Goal: Transaction & Acquisition: Purchase product/service

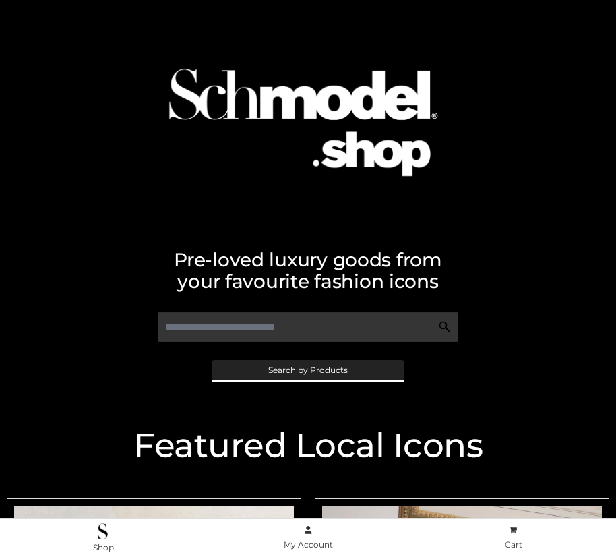
click at [307, 369] on span "Search by Products" at bounding box center [308, 370] width 80 height 8
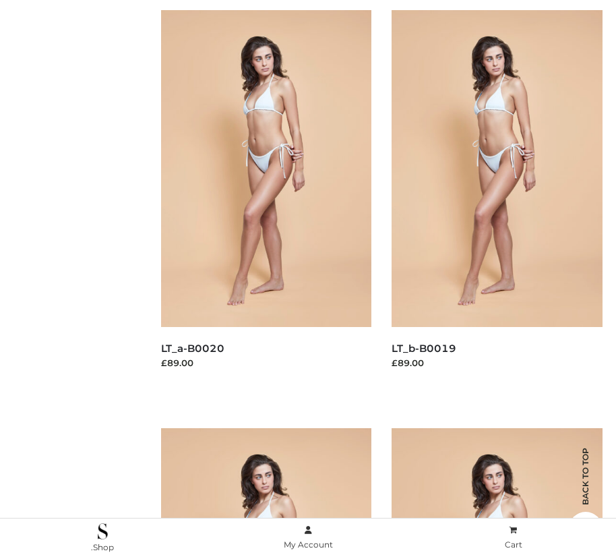
scroll to position [222, 0]
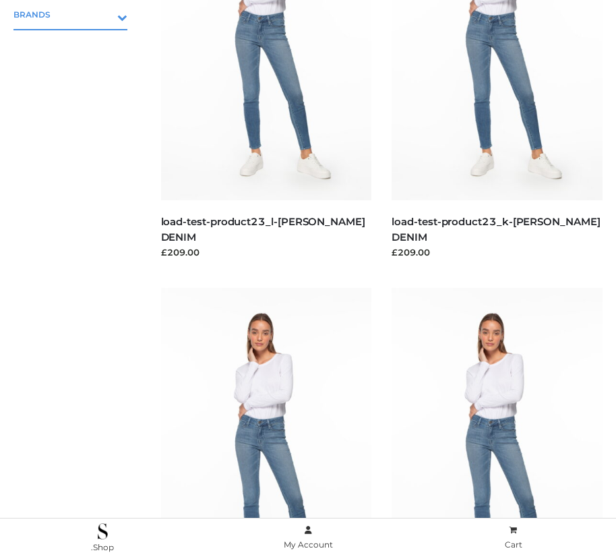
click at [103, 14] on icon "Toggle Submenu" at bounding box center [51, 16] width 151 height 15
click at [77, 72] on span "PARKERSMITH" at bounding box center [77, 72] width 100 height 15
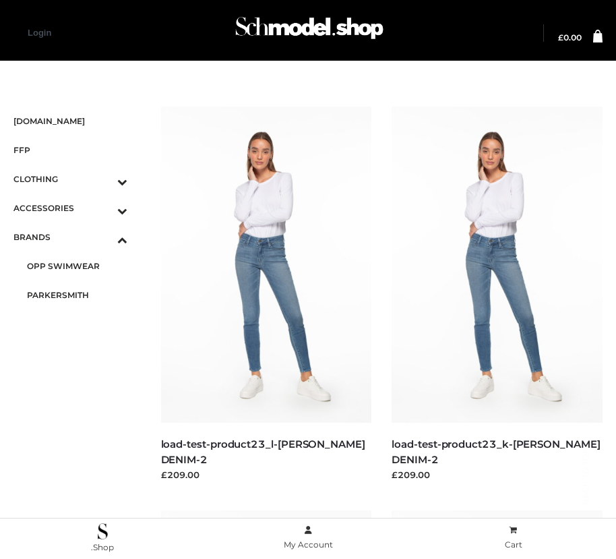
scroll to position [1943, 0]
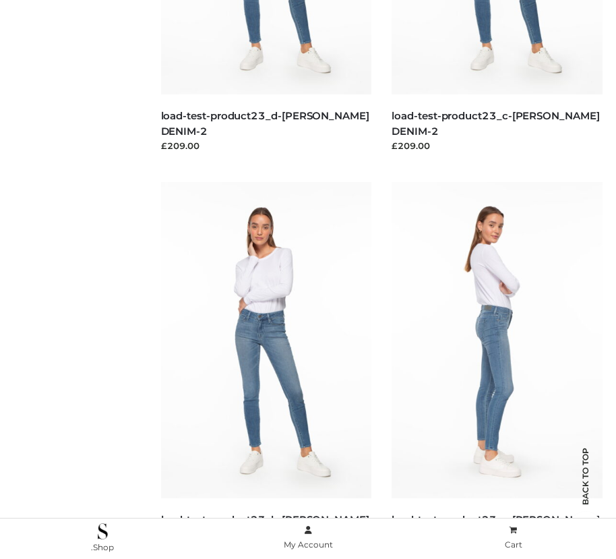
click at [497, 370] on img at bounding box center [496, 340] width 211 height 316
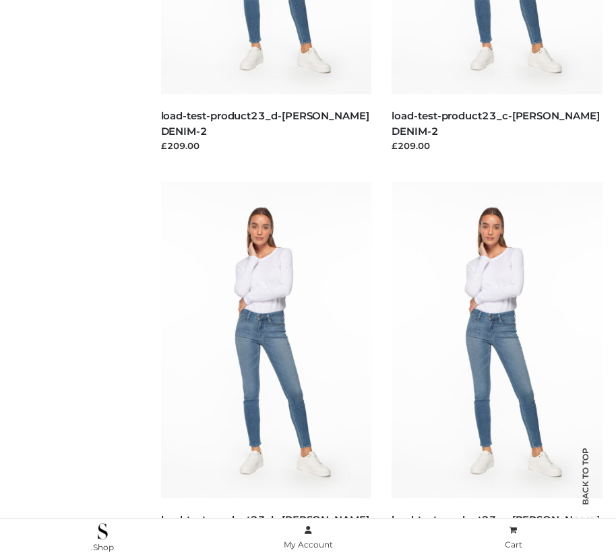
scroll to position [1136, 0]
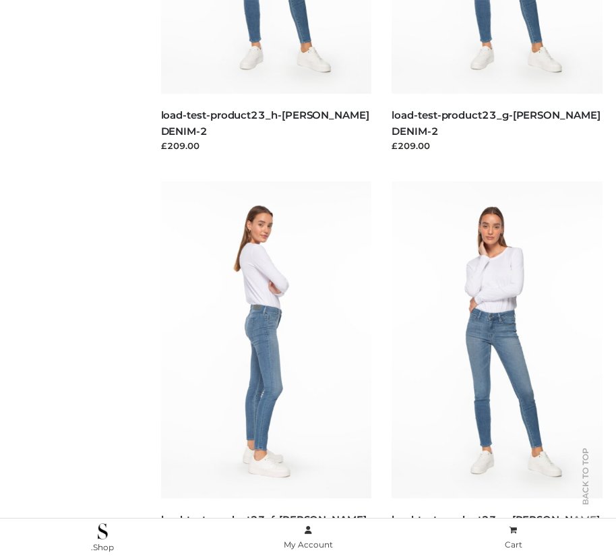
click at [265, 369] on img at bounding box center [266, 339] width 211 height 316
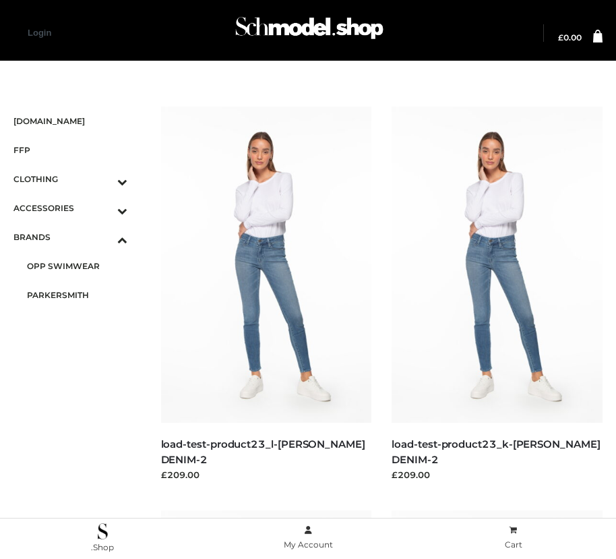
scroll to position [1540, 0]
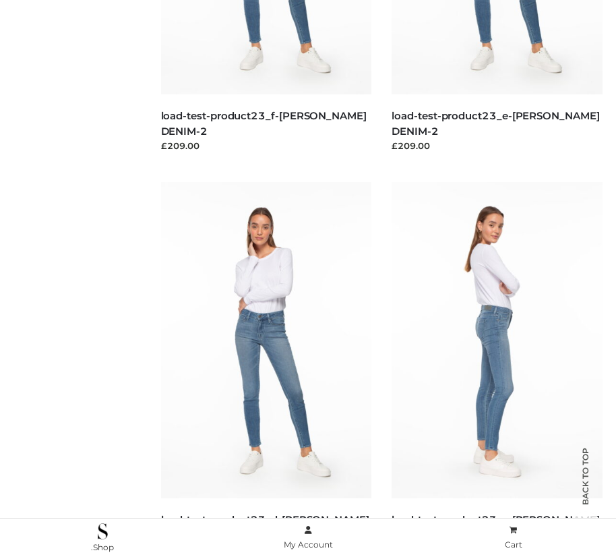
click at [497, 370] on img at bounding box center [496, 340] width 211 height 316
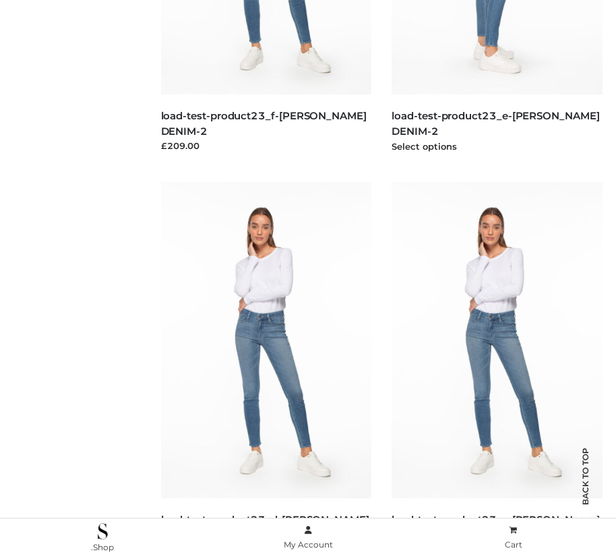
scroll to position [1136, 0]
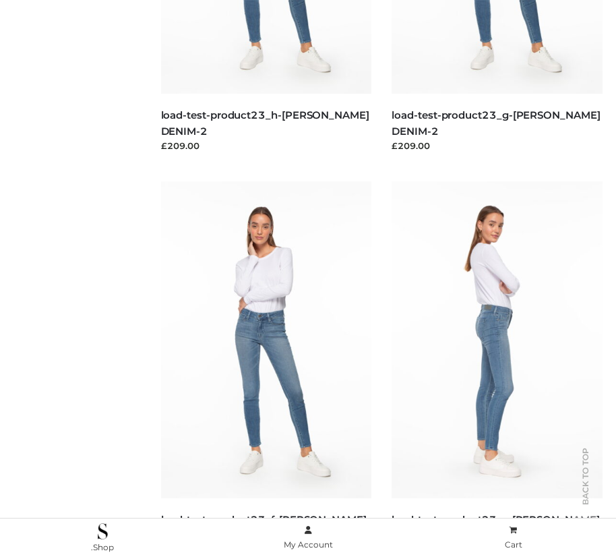
click at [497, 369] on img at bounding box center [496, 339] width 211 height 316
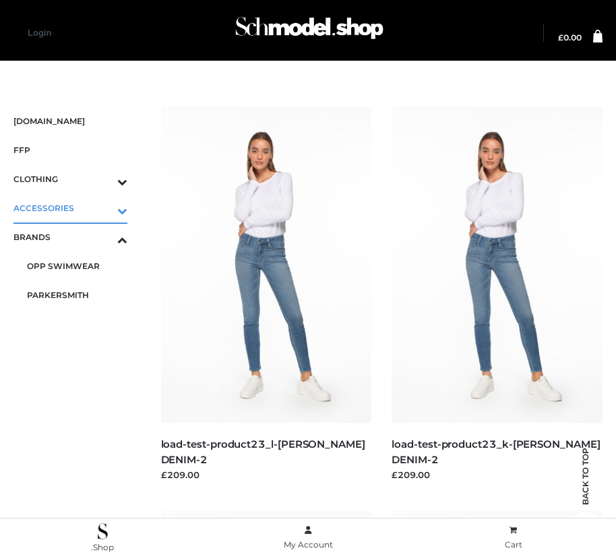
click at [103, 208] on icon "Toggle Submenu" at bounding box center [51, 210] width 151 height 15
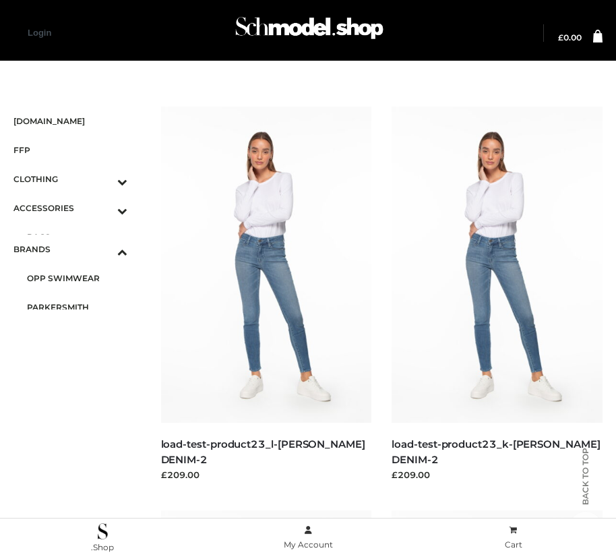
click at [77, 232] on span "BAGS" at bounding box center [77, 236] width 100 height 15
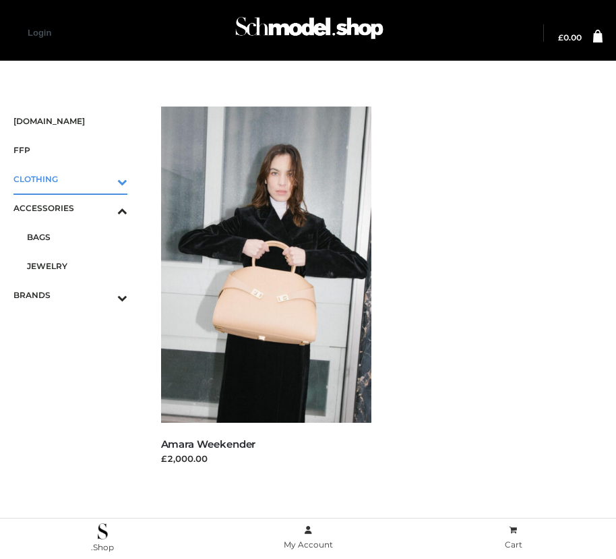
click at [103, 179] on icon "Toggle Submenu" at bounding box center [51, 181] width 151 height 15
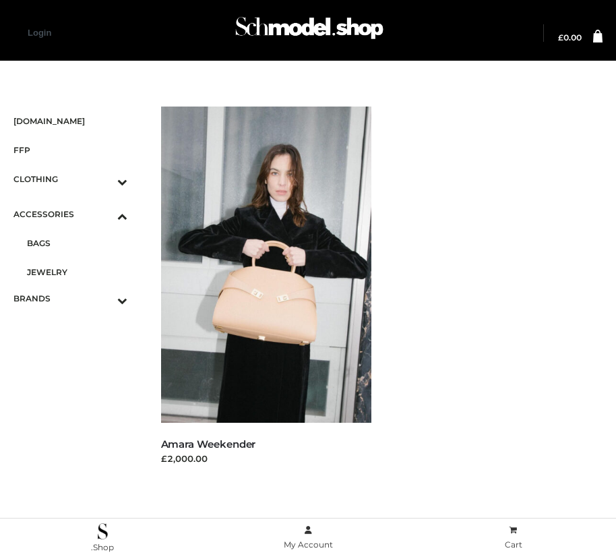
click at [77, 208] on span "DRESSES" at bounding box center [77, 207] width 100 height 15
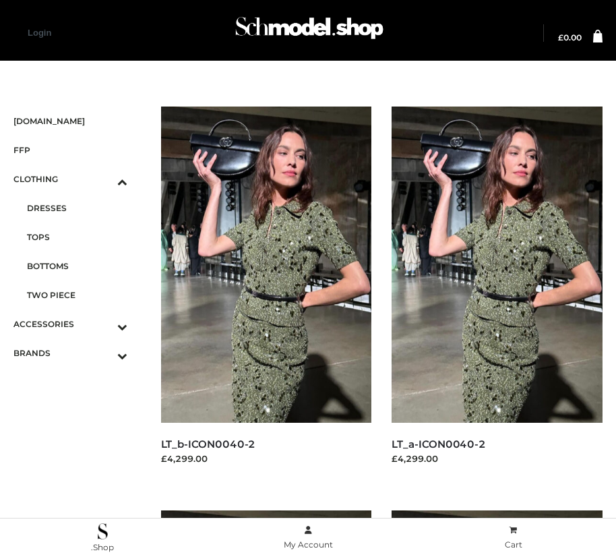
scroll to position [1943, 0]
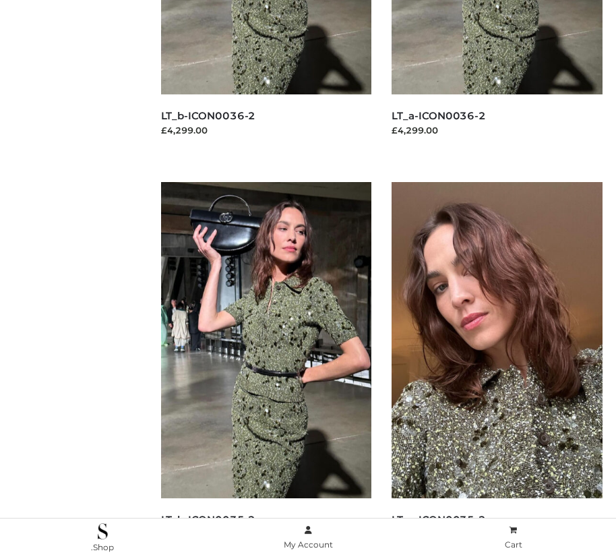
click at [497, 370] on img at bounding box center [496, 340] width 211 height 316
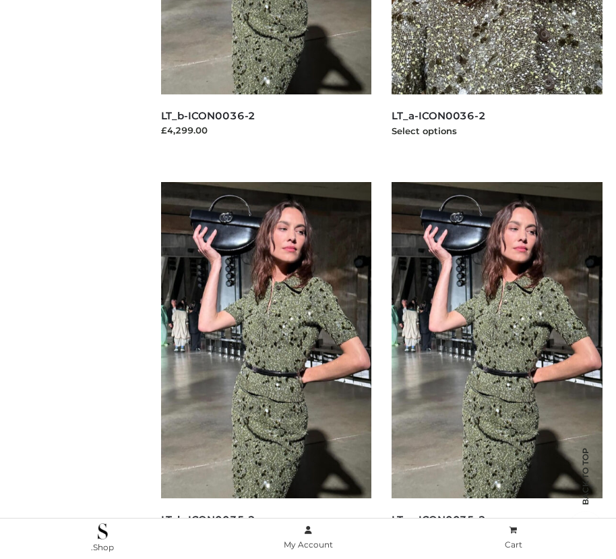
scroll to position [1540, 0]
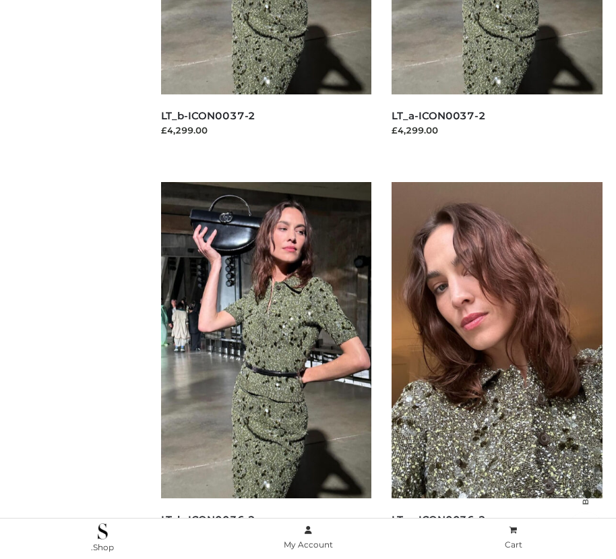
click at [497, 370] on img at bounding box center [496, 340] width 211 height 316
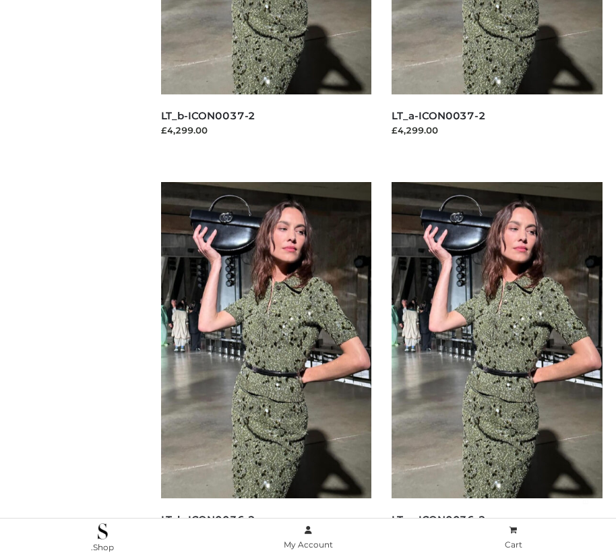
scroll to position [1943, 0]
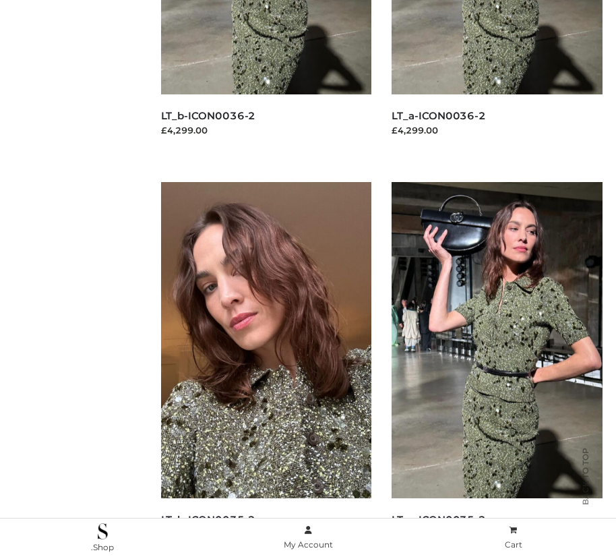
click at [265, 370] on img at bounding box center [266, 340] width 211 height 316
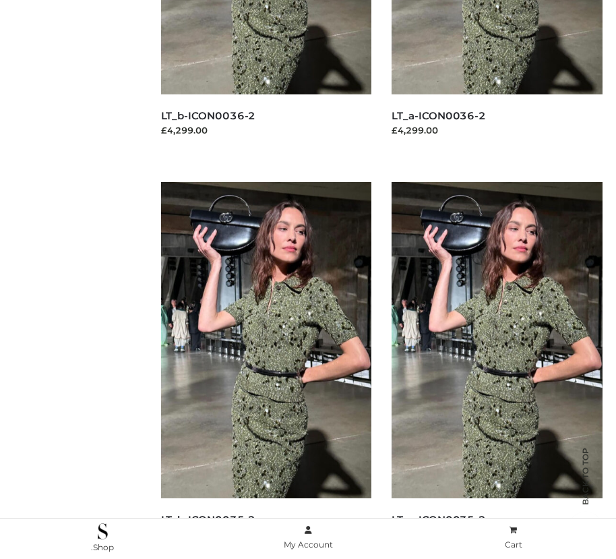
scroll to position [732, 0]
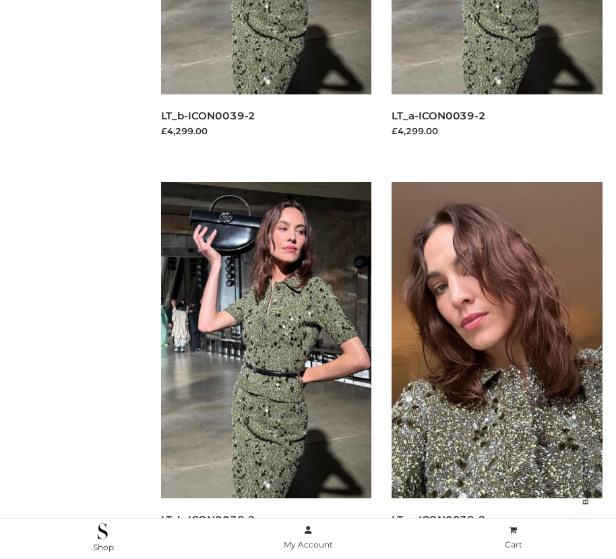
click at [497, 370] on img at bounding box center [496, 340] width 211 height 316
